Goal: Find specific page/section: Find specific page/section

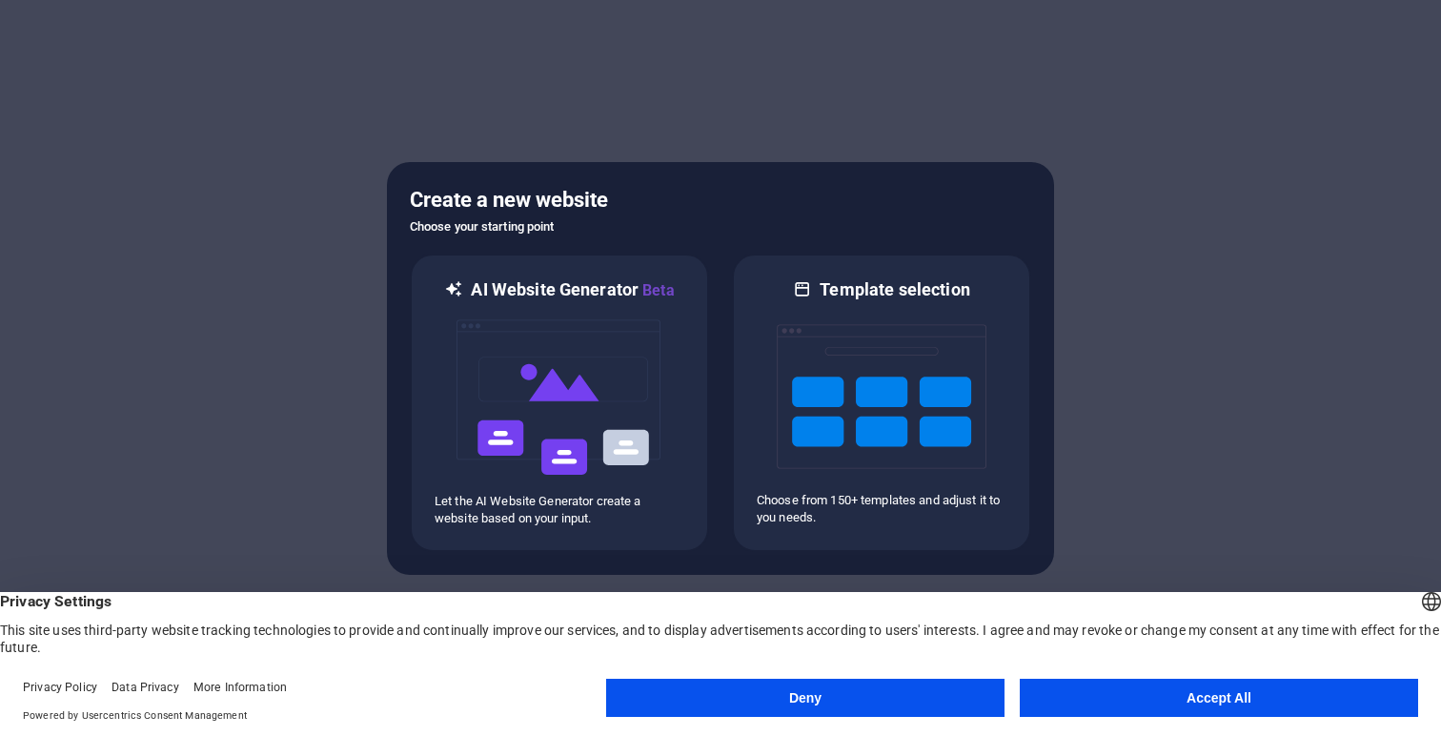
click at [1111, 696] on button "Accept All" at bounding box center [1219, 698] width 398 height 38
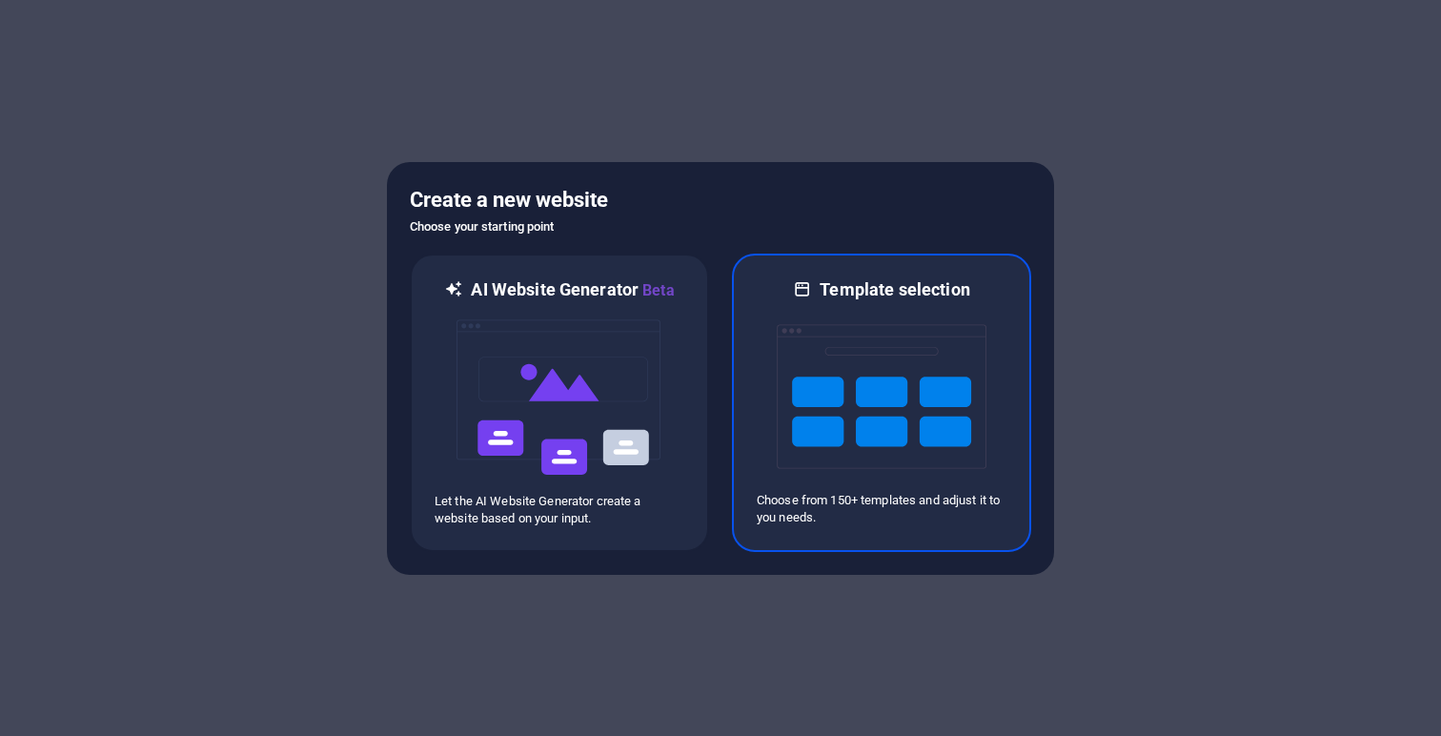
click at [871, 424] on img at bounding box center [882, 396] width 210 height 191
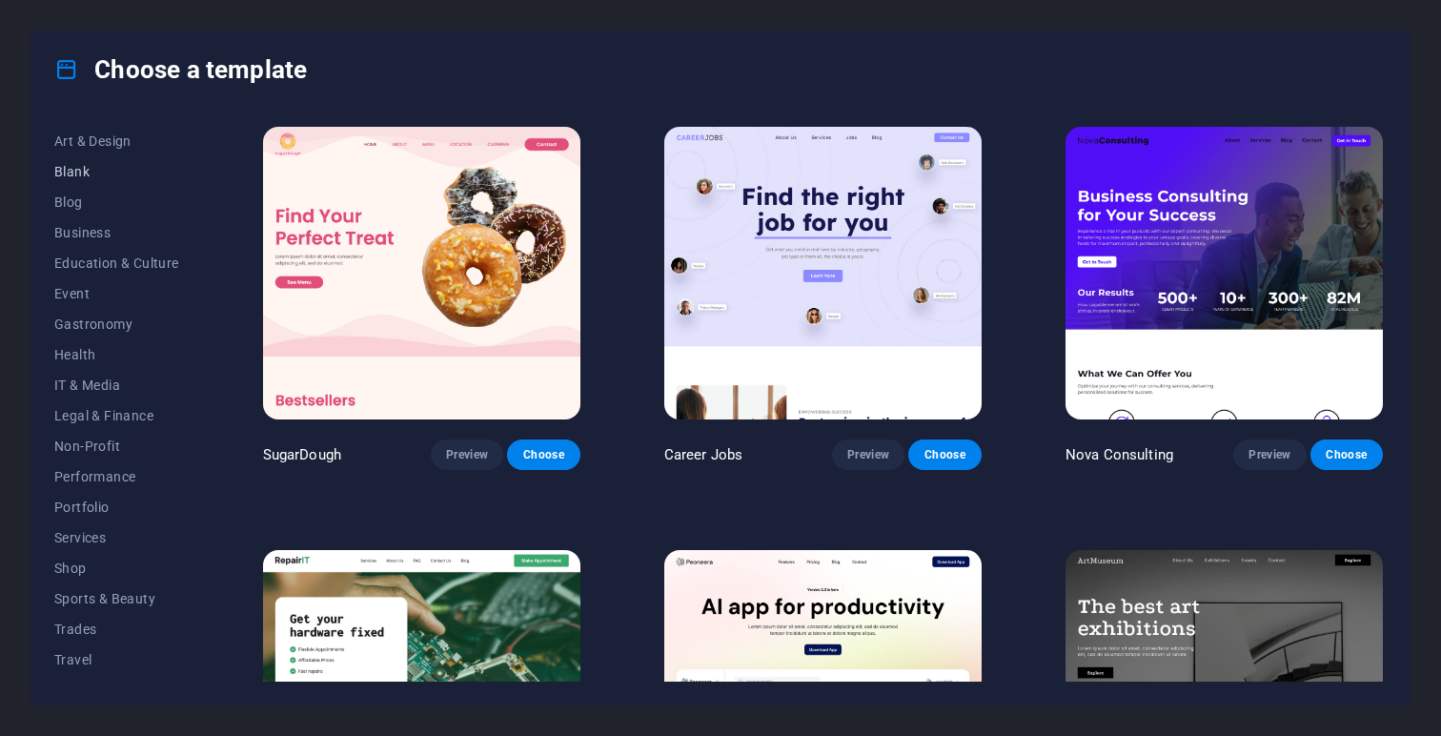
scroll to position [234, 0]
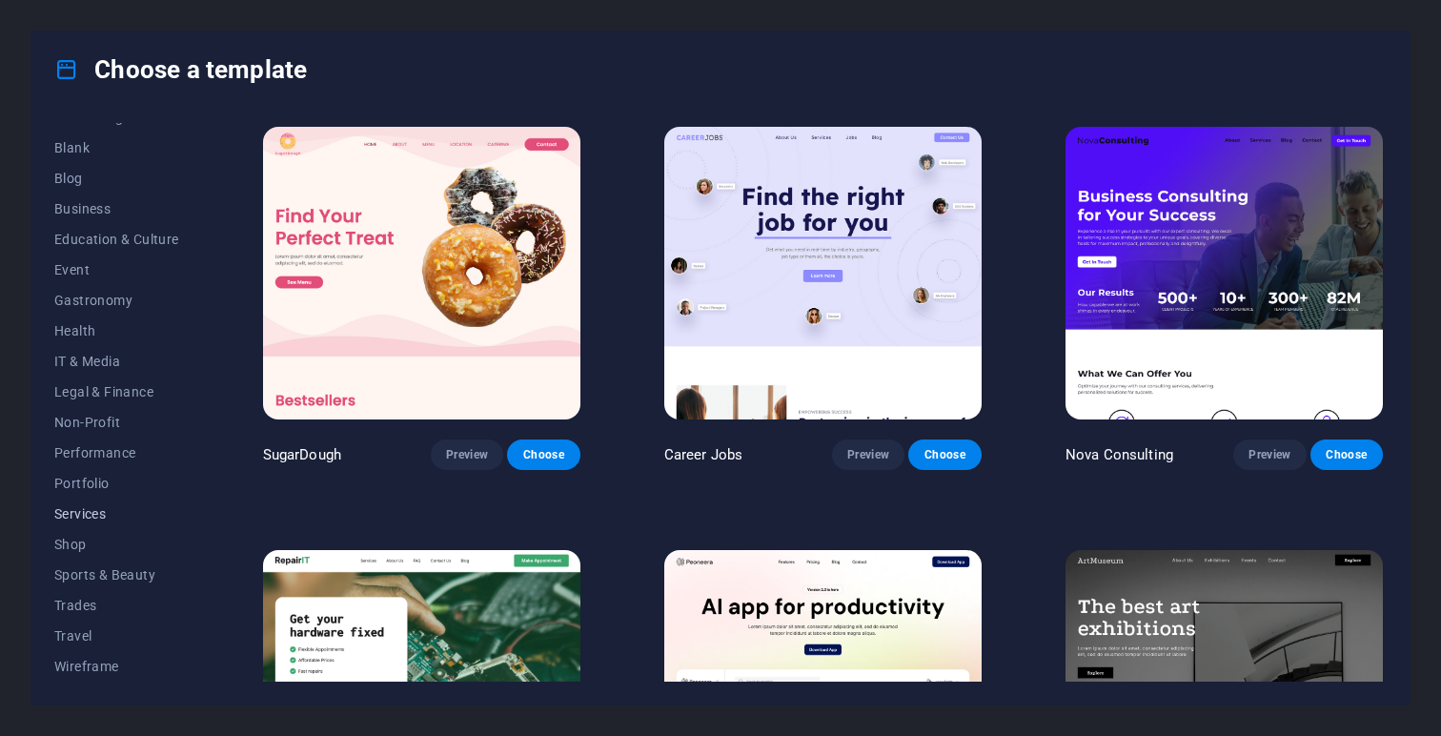
click at [93, 516] on span "Services" at bounding box center [116, 513] width 125 height 15
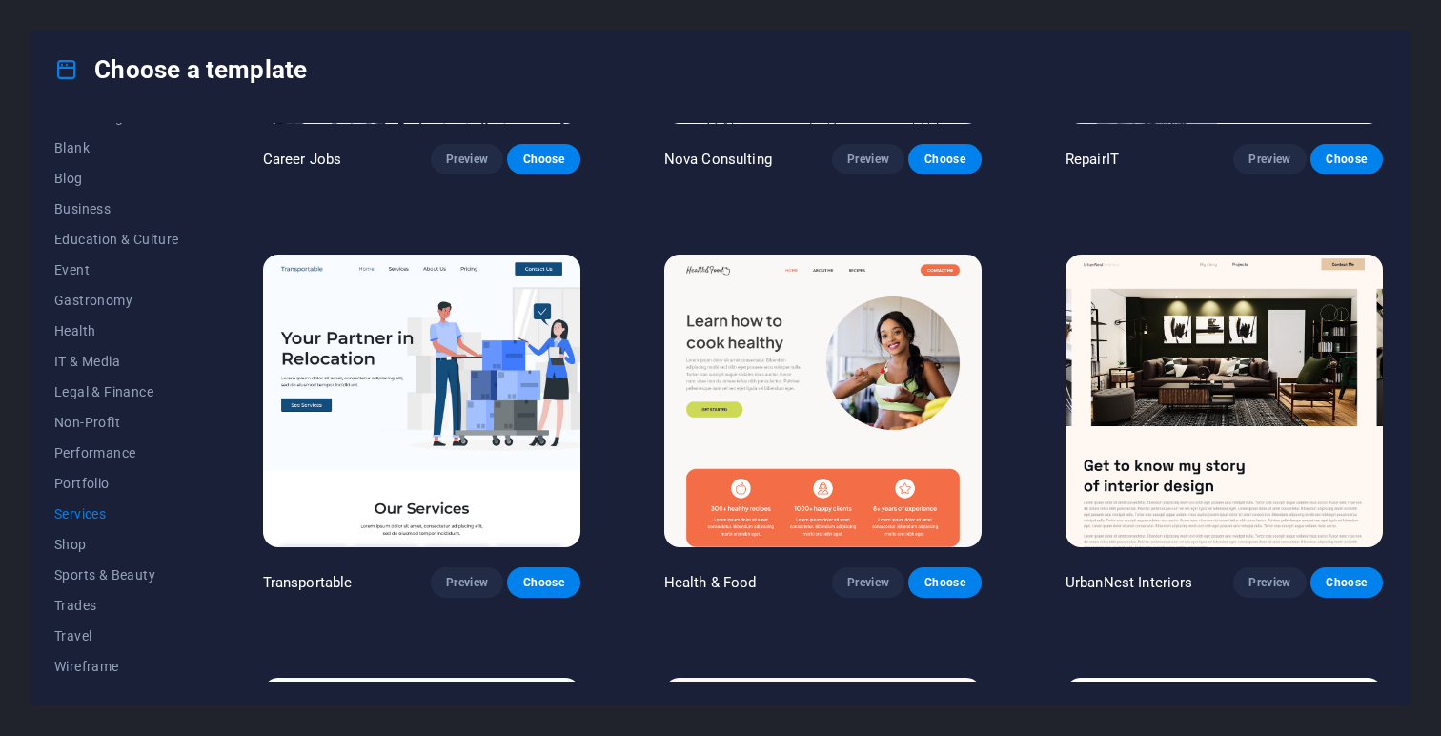
scroll to position [297, 0]
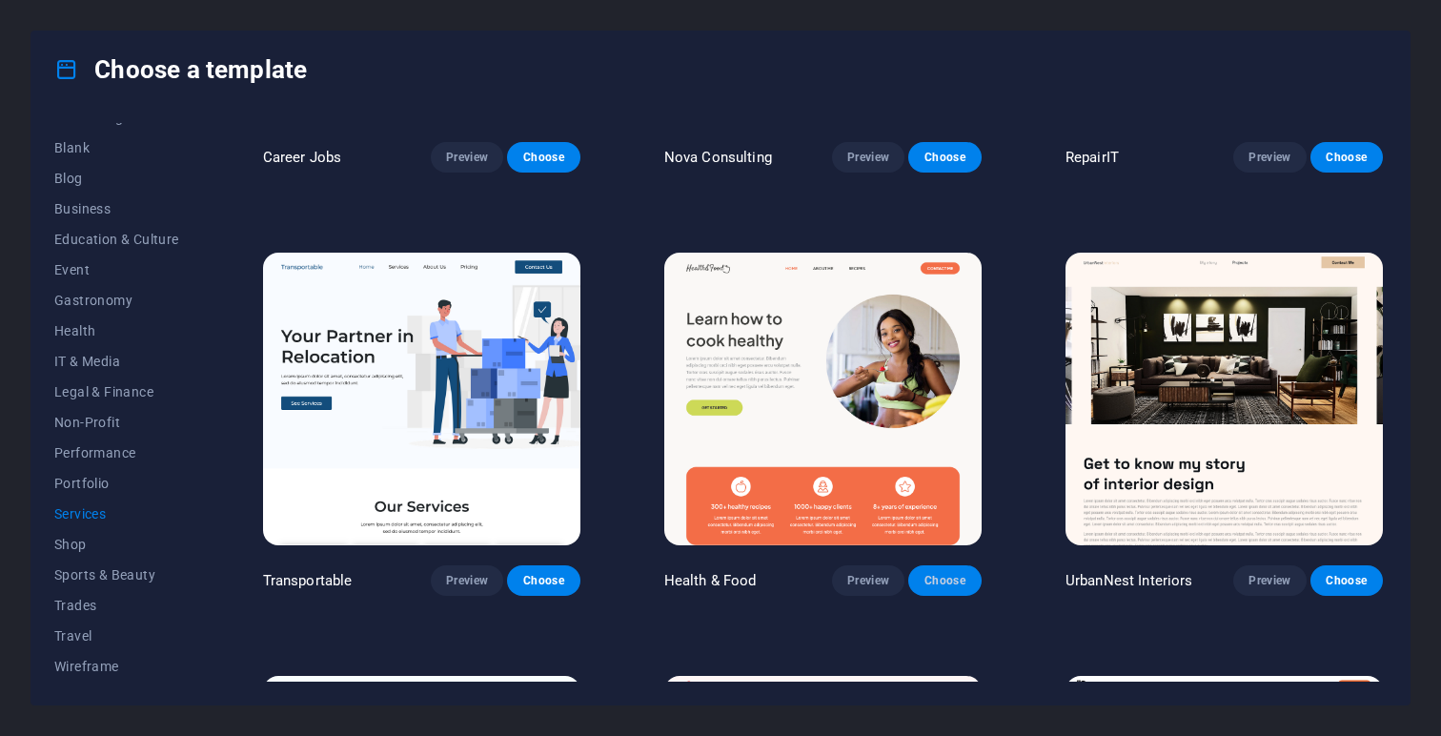
click at [943, 573] on span "Choose" at bounding box center [944, 580] width 42 height 15
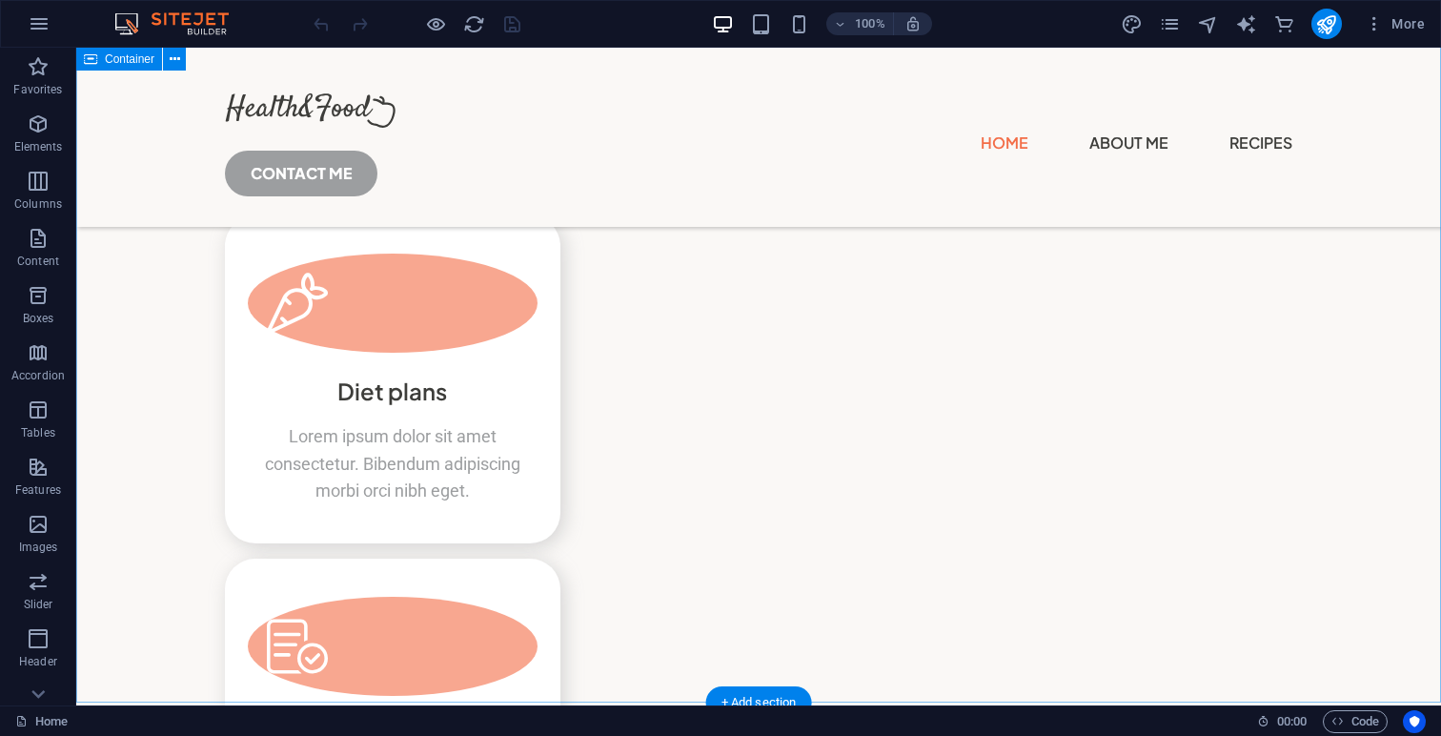
scroll to position [4875, 0]
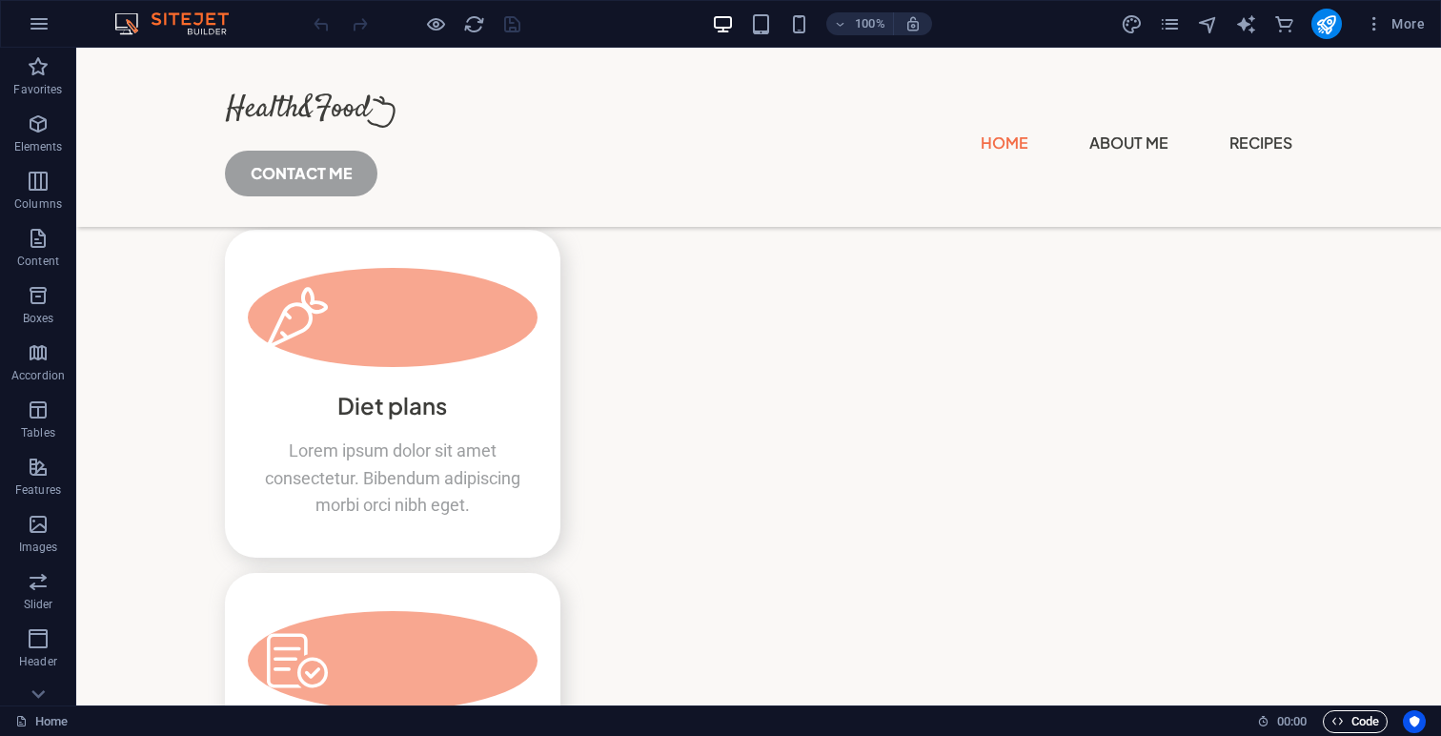
click at [1362, 721] on span "Code" at bounding box center [1355, 721] width 48 height 23
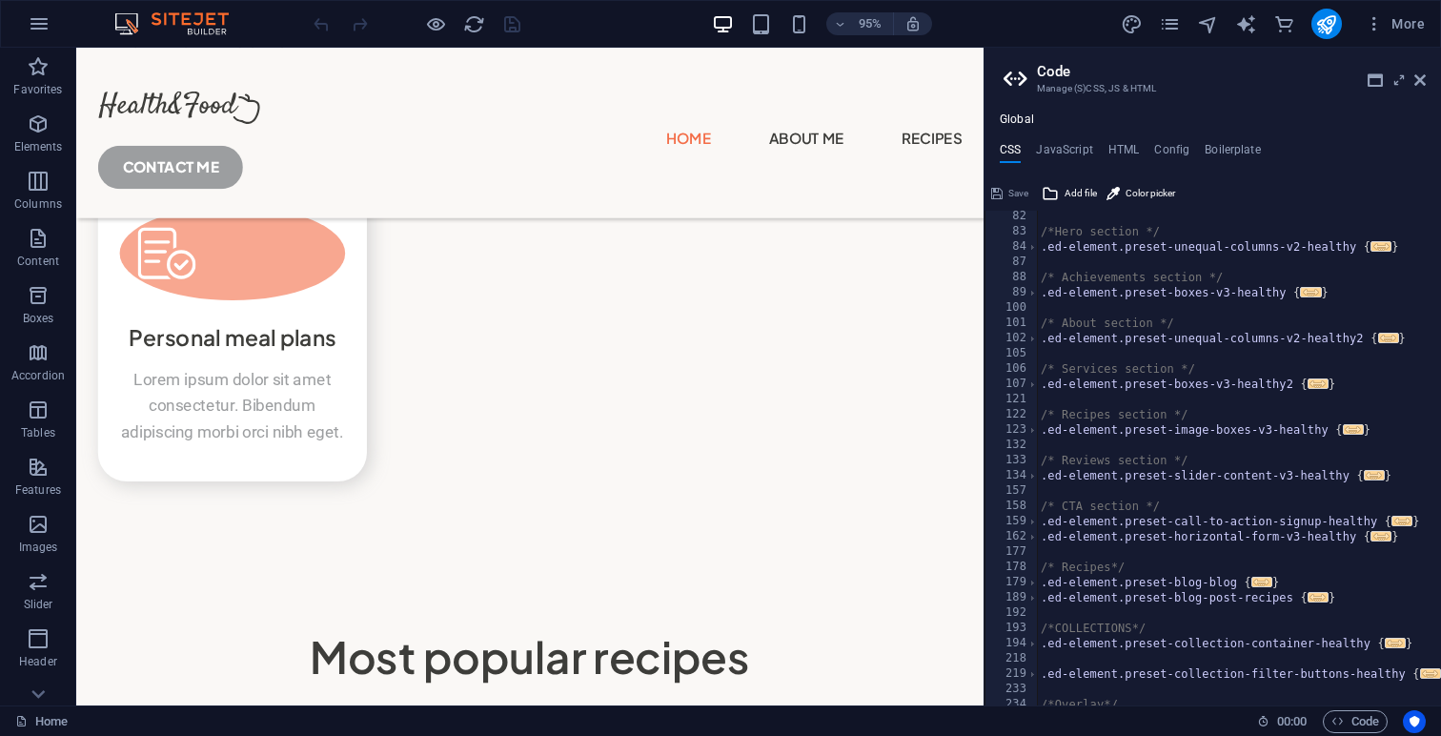
scroll to position [0, 0]
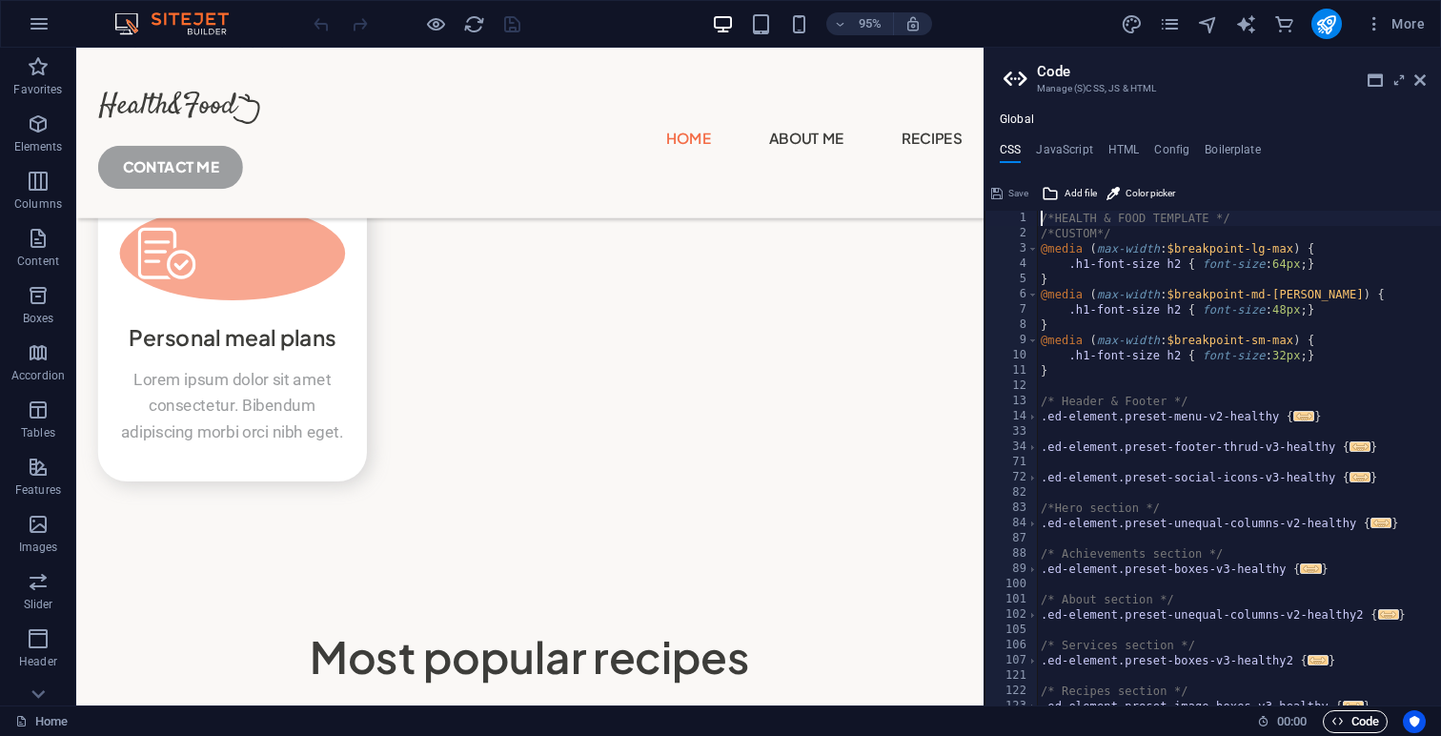
click at [1361, 728] on span "Code" at bounding box center [1355, 721] width 48 height 23
click at [1423, 83] on icon at bounding box center [1419, 79] width 11 height 15
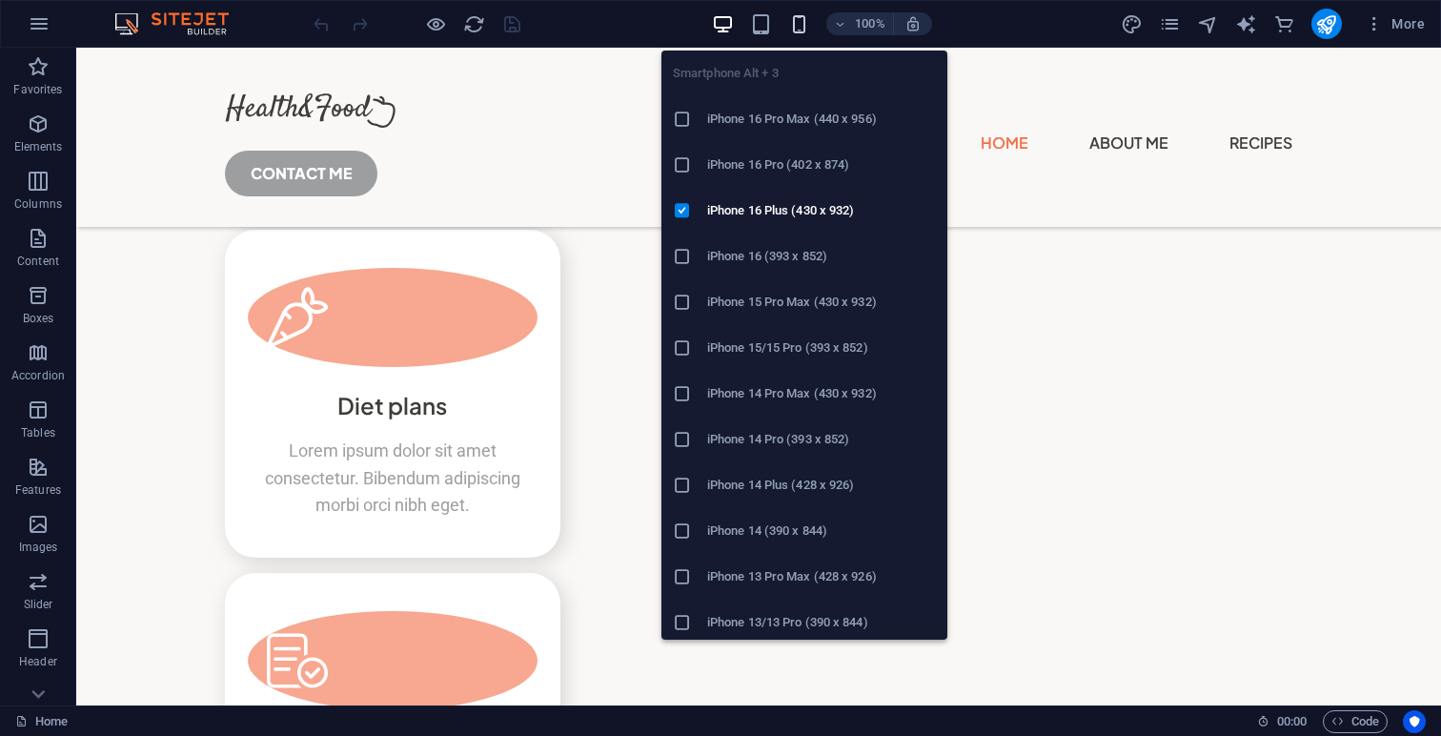
click at [800, 27] on icon "button" at bounding box center [799, 24] width 22 height 22
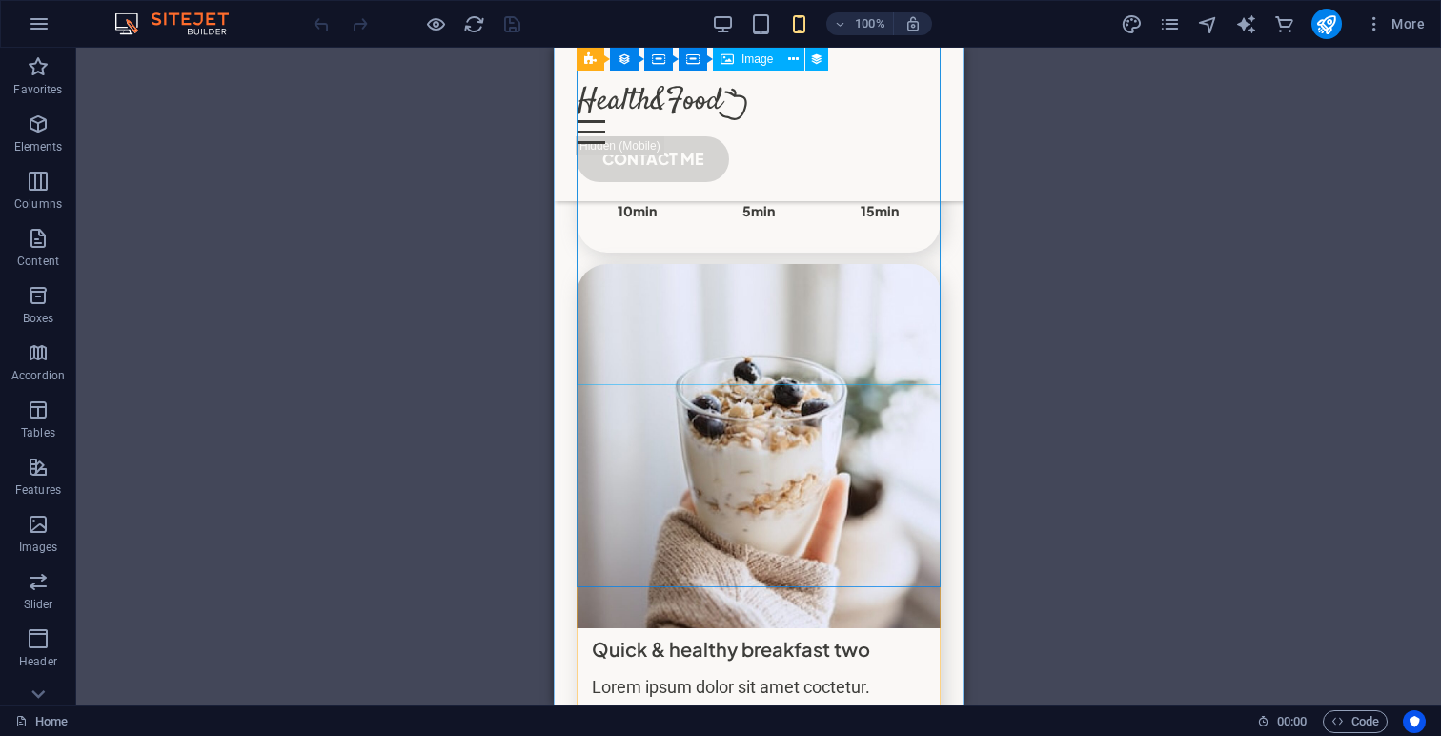
scroll to position [4583, 0]
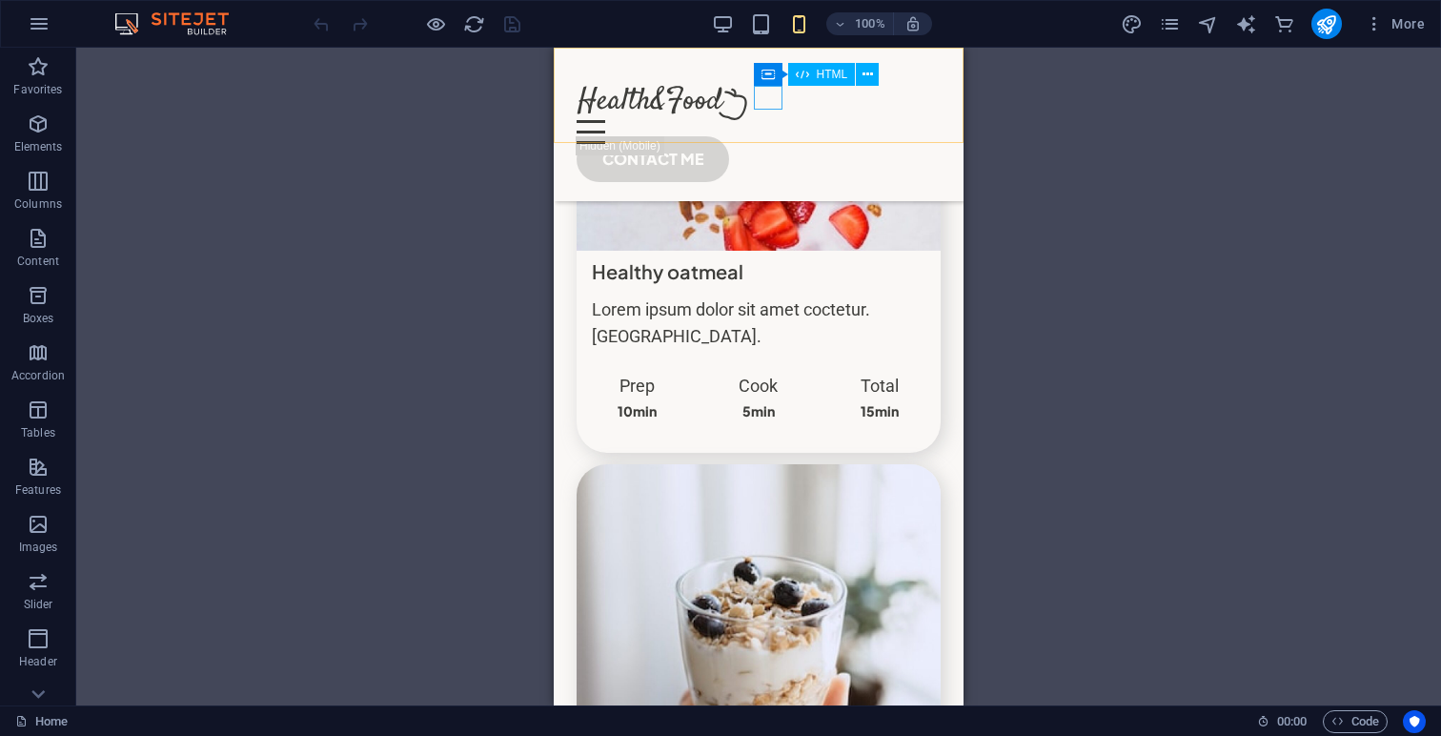
click at [775, 120] on div "Menu" at bounding box center [759, 132] width 364 height 24
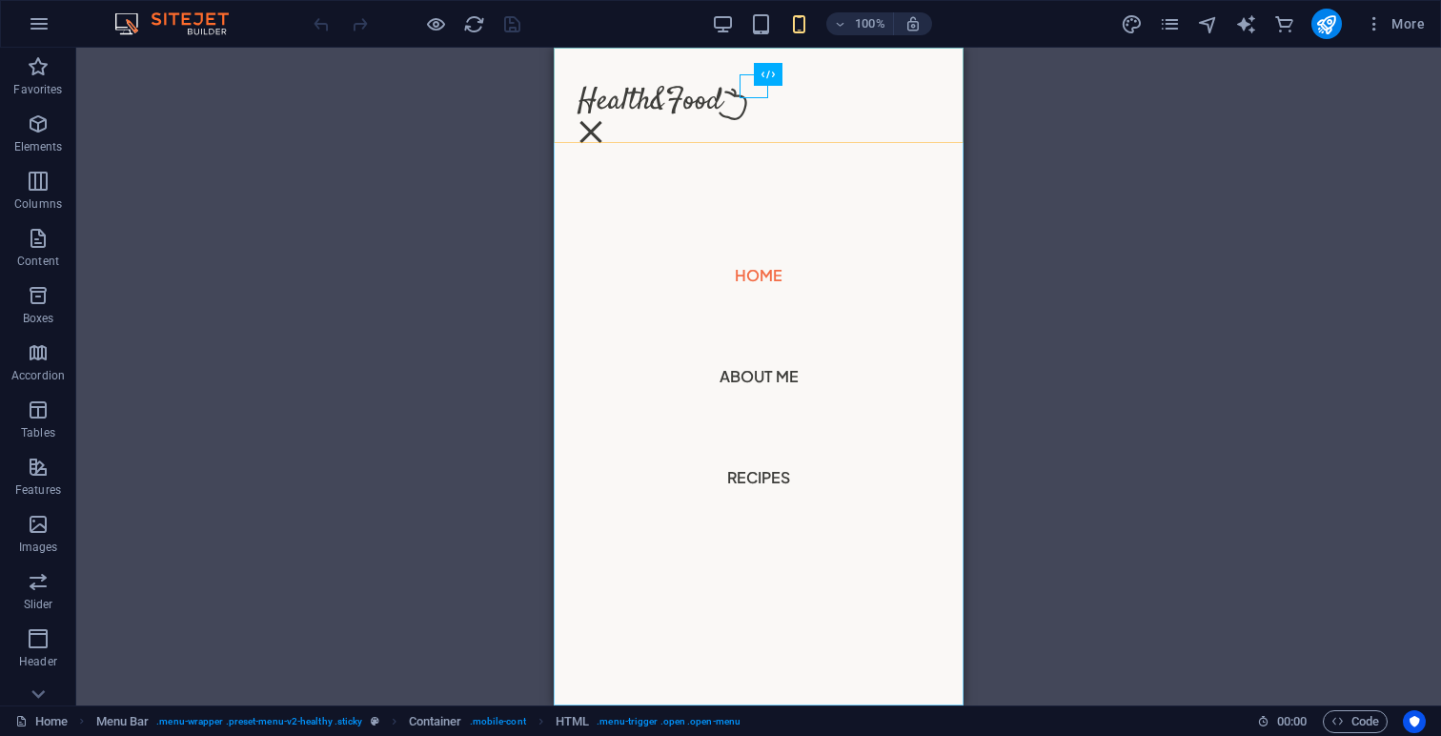
click at [775, 103] on nav "Home About Me Recipes" at bounding box center [759, 377] width 410 height 658
click at [605, 120] on div "Menu" at bounding box center [591, 132] width 29 height 24
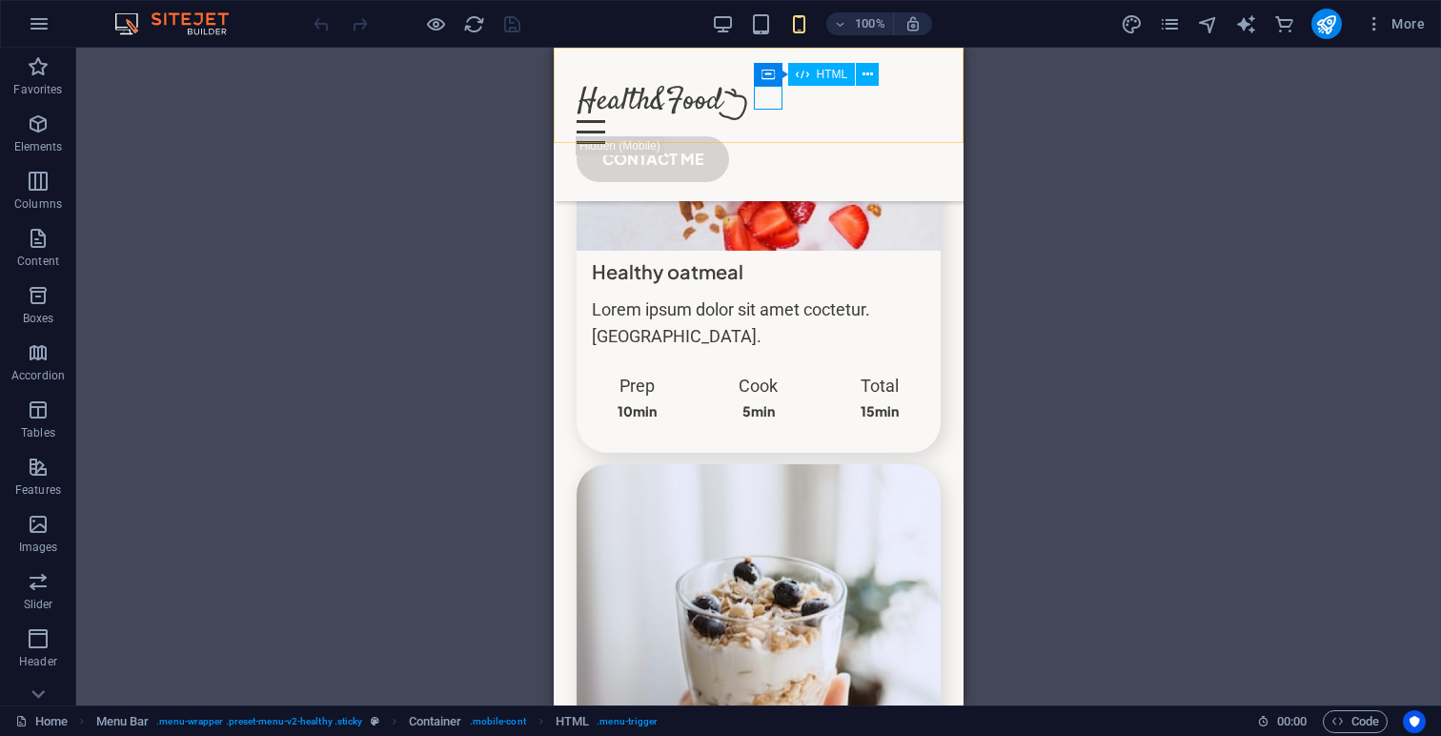
click at [756, 120] on div "Menu" at bounding box center [759, 132] width 364 height 24
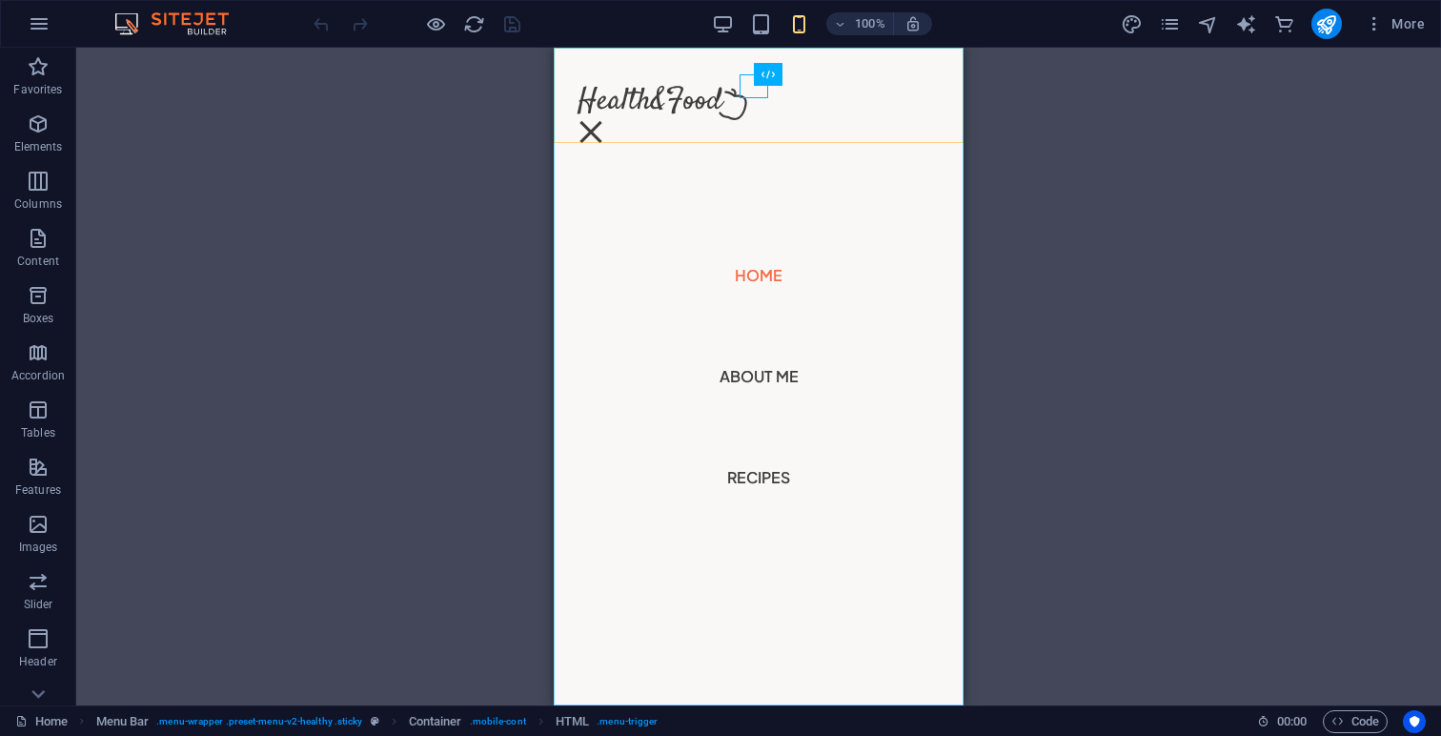
click at [756, 101] on nav "Home About Me Recipes" at bounding box center [759, 377] width 410 height 658
click at [605, 120] on div "Menu" at bounding box center [591, 132] width 29 height 24
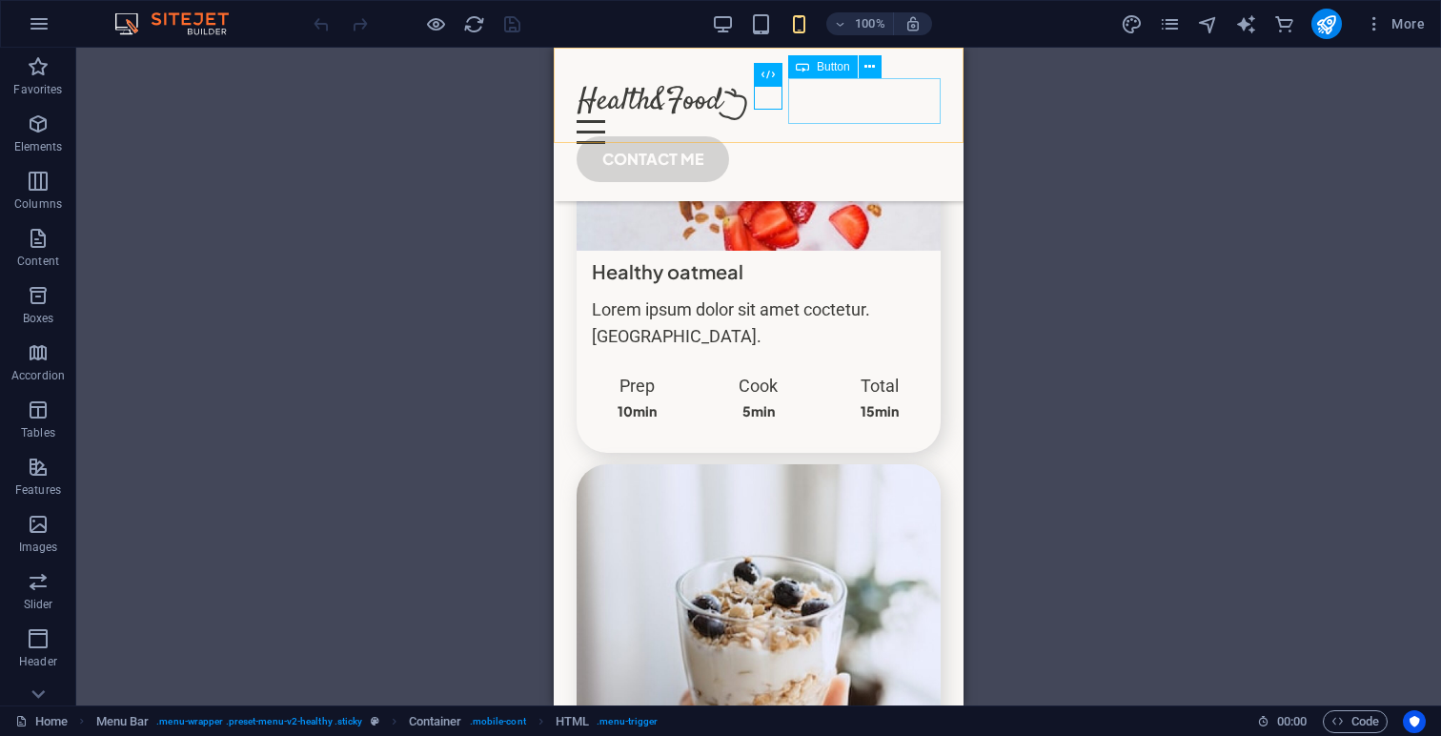
click at [861, 136] on div "CONTACT ME" at bounding box center [759, 159] width 364 height 46
